Goal: Task Accomplishment & Management: Manage account settings

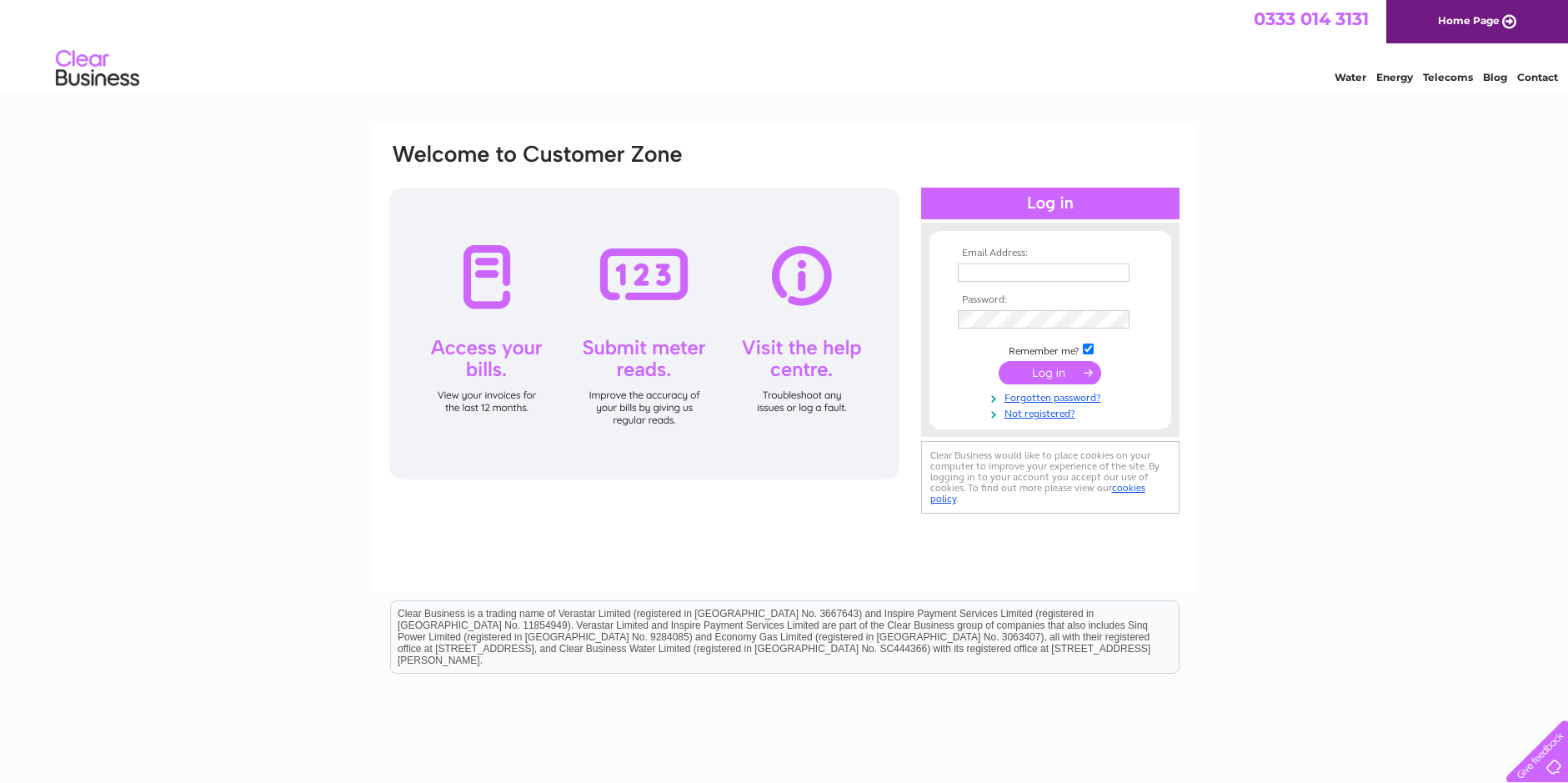
type input "vande_vo@yahoo.co.uk"
click at [1058, 373] on input "submit" at bounding box center [1050, 373] width 103 height 24
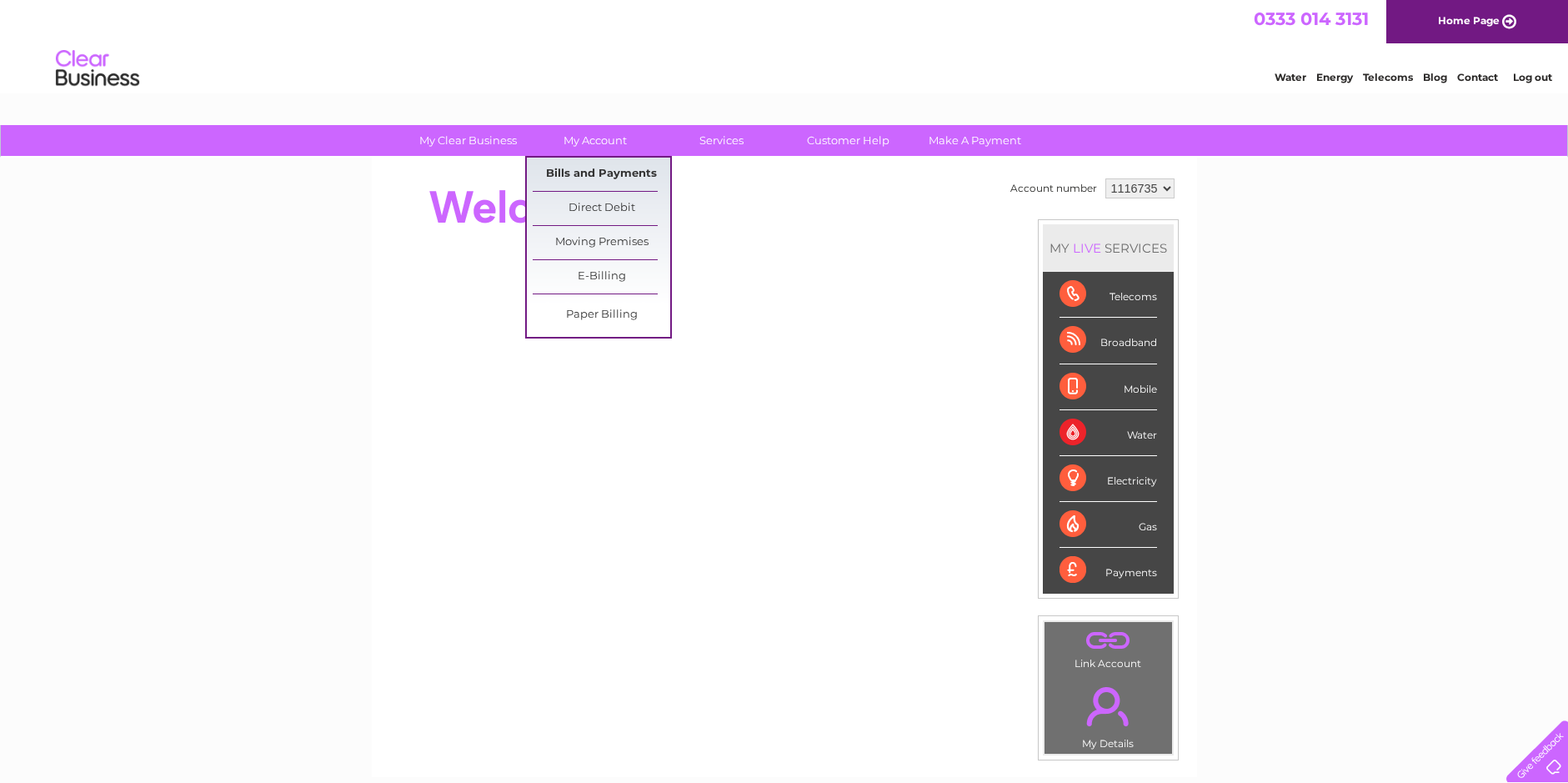
click at [607, 176] on link "Bills and Payments" at bounding box center [601, 174] width 138 height 33
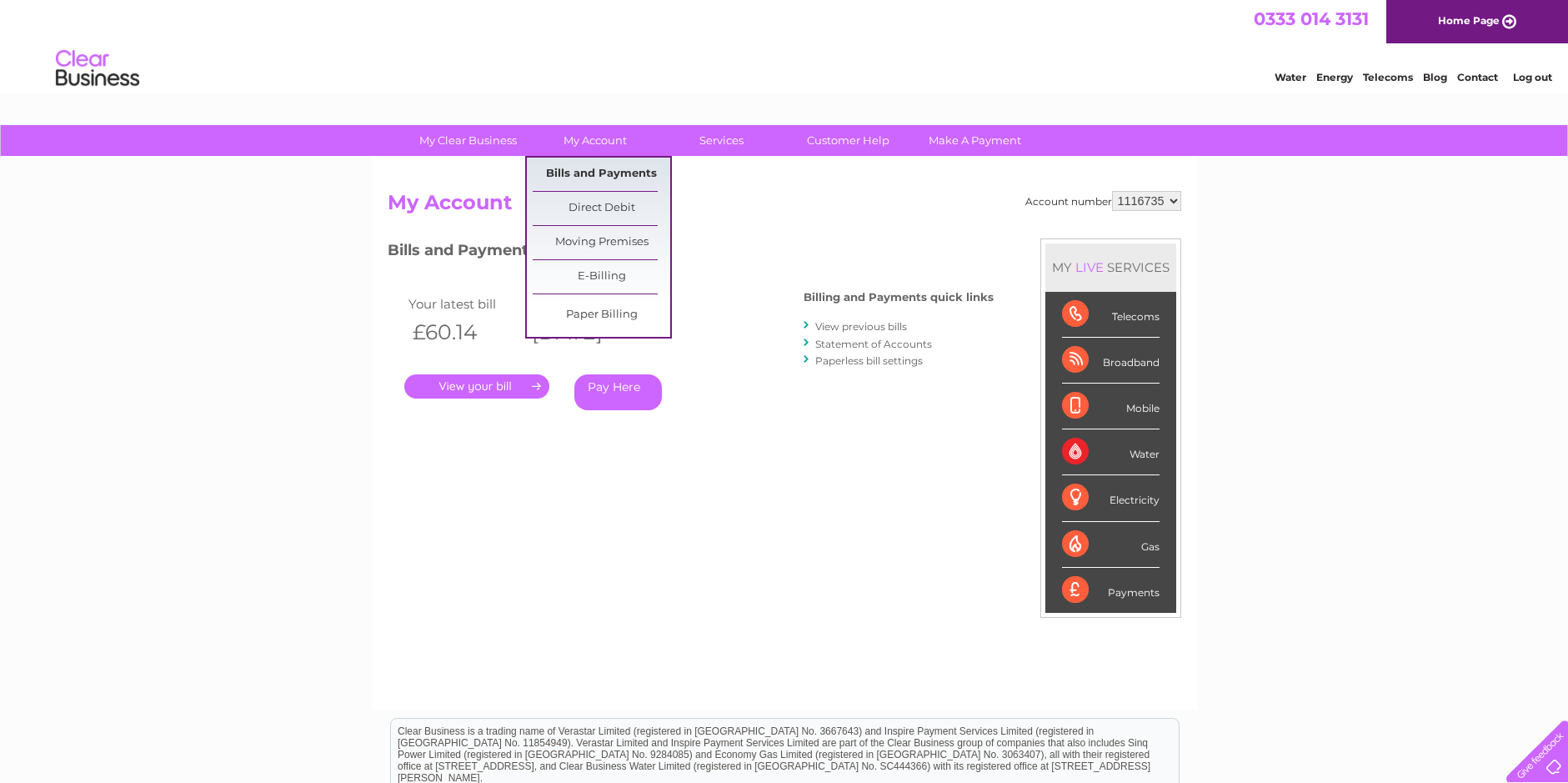
click at [613, 176] on link "Bills and Payments" at bounding box center [601, 174] width 138 height 33
click at [611, 173] on link "Bills and Payments" at bounding box center [601, 174] width 138 height 33
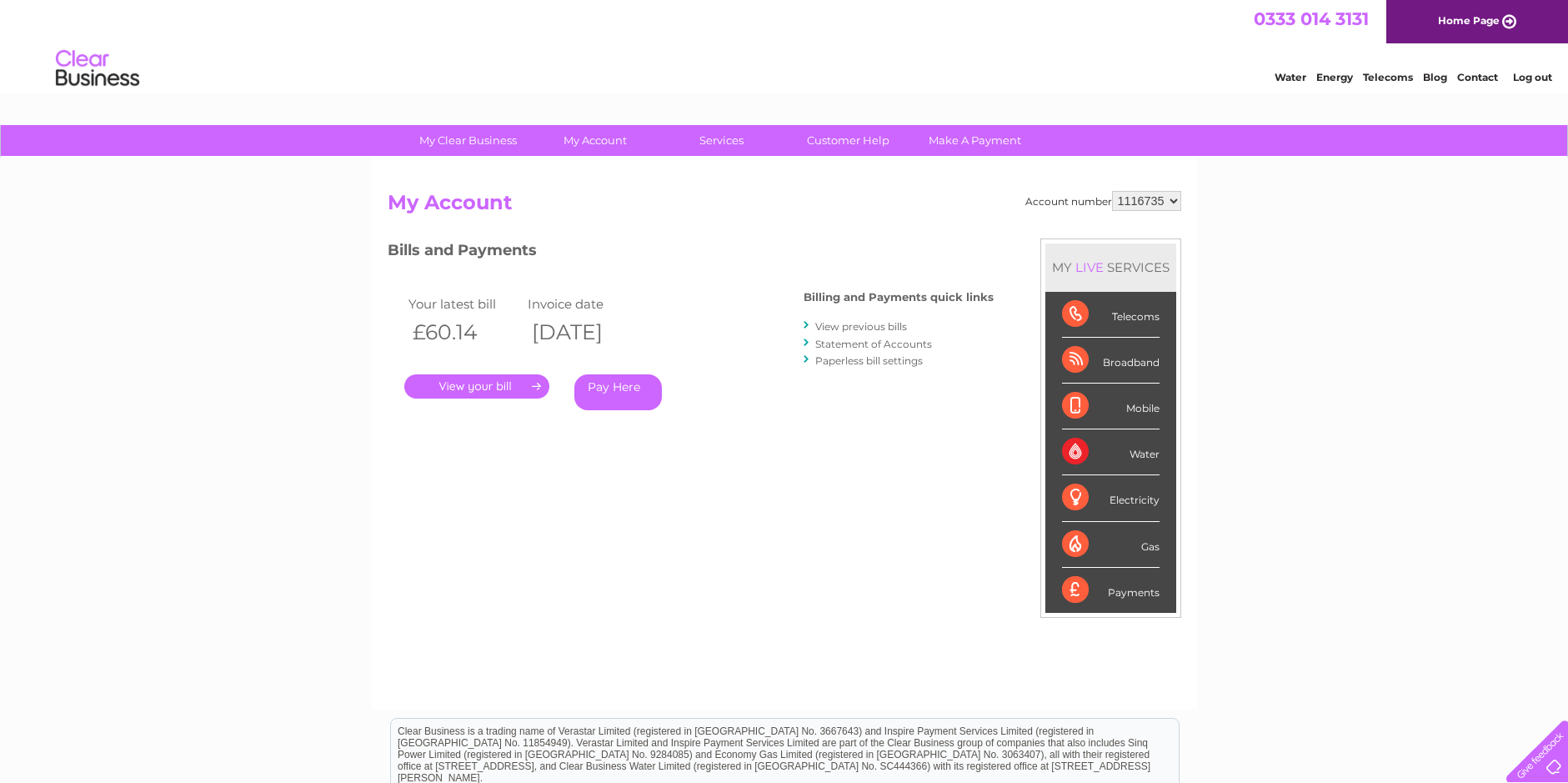
click at [505, 388] on link "." at bounding box center [476, 387] width 145 height 25
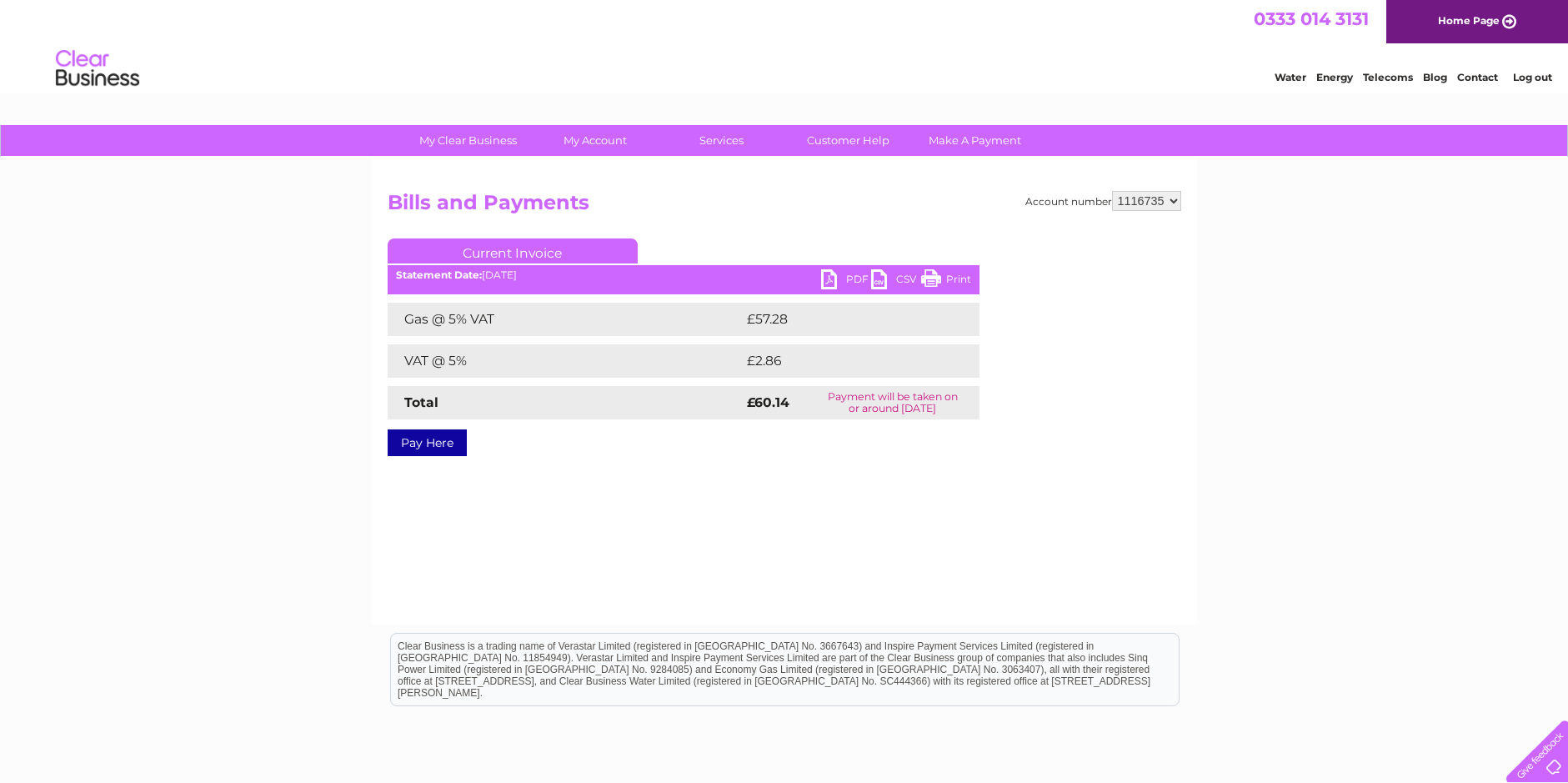
click at [831, 277] on link "PDF" at bounding box center [846, 281] width 50 height 25
